Goal: Book appointment/travel/reservation

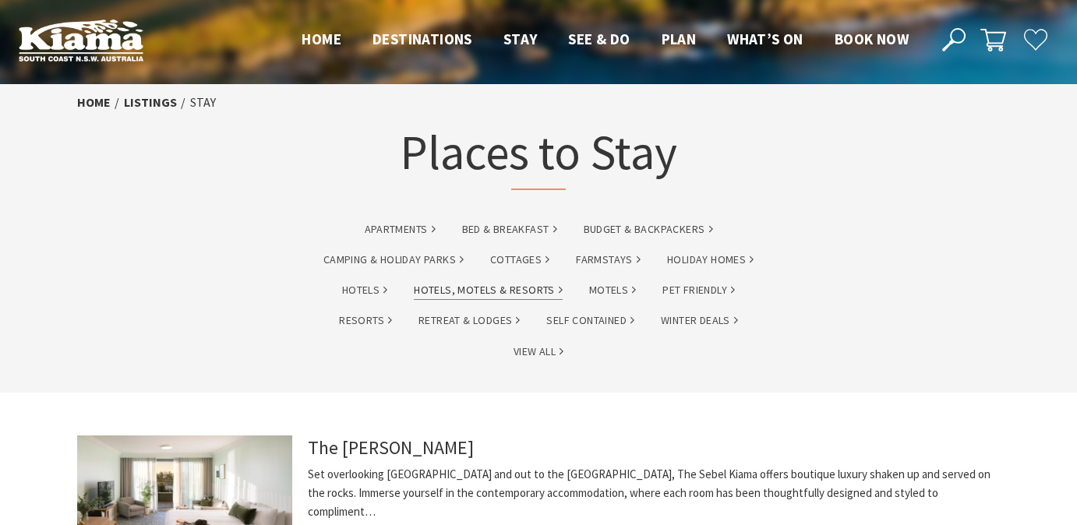
click at [456, 287] on link "Hotels, Motels & Resorts" at bounding box center [488, 290] width 149 height 18
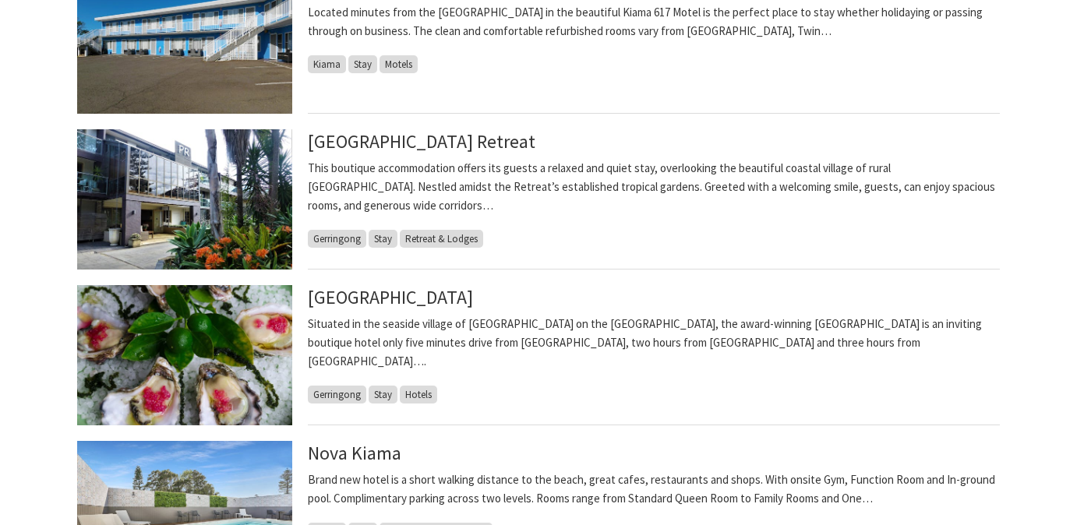
scroll to position [657, 0]
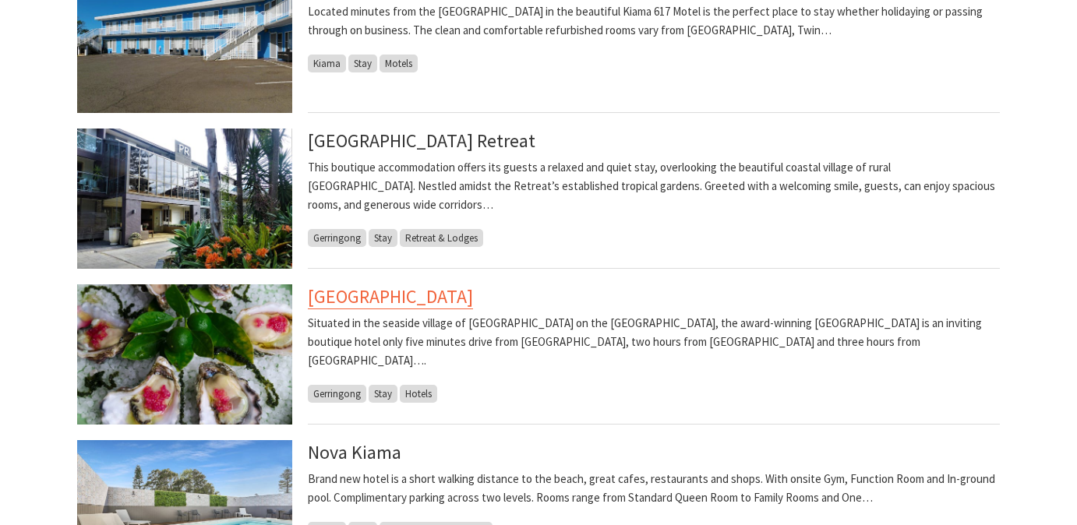
click at [455, 301] on link "[GEOGRAPHIC_DATA]" at bounding box center [390, 296] width 165 height 25
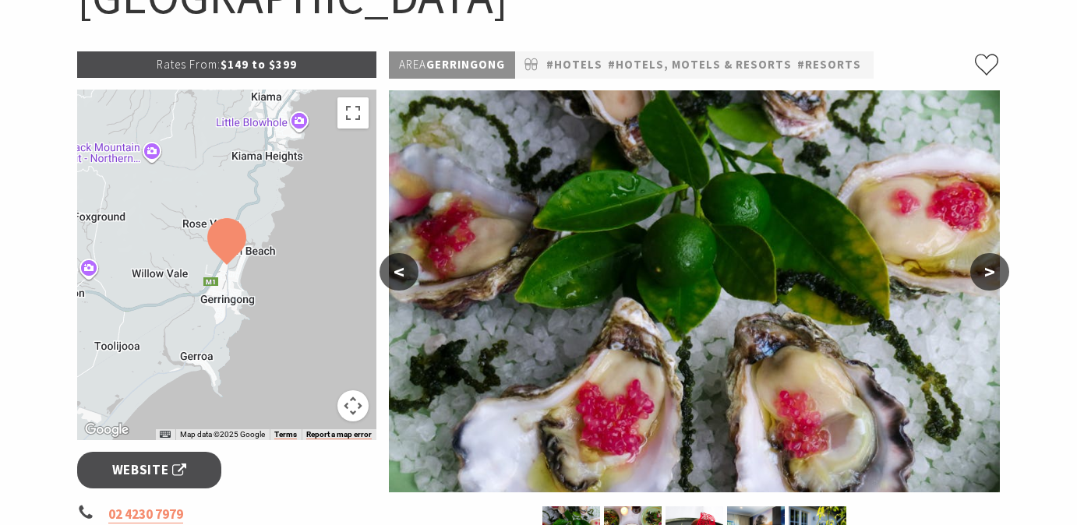
scroll to position [206, 0]
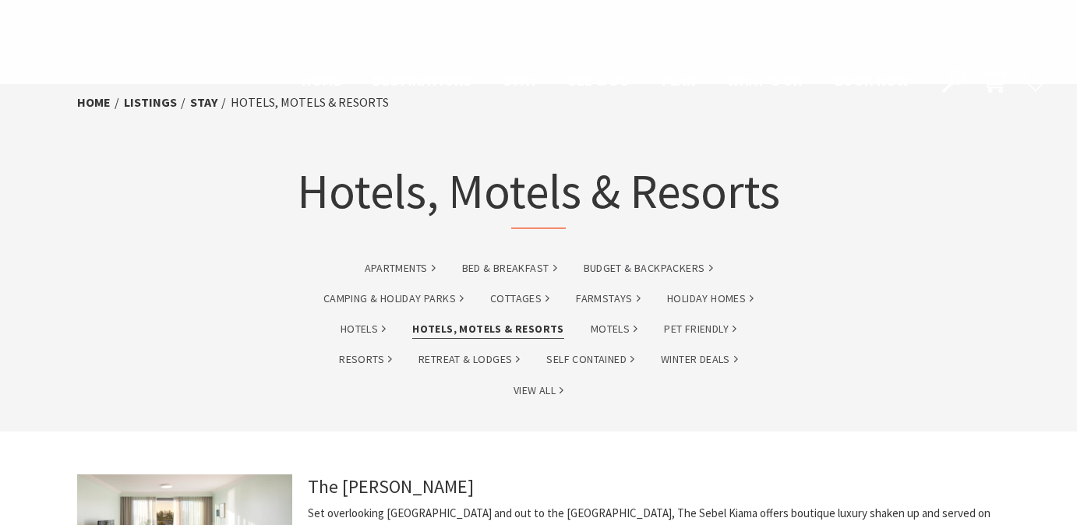
scroll to position [657, 0]
